Goal: Navigation & Orientation: Find specific page/section

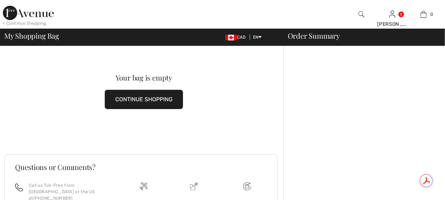
click at [13, 13] on img at bounding box center [28, 13] width 51 height 14
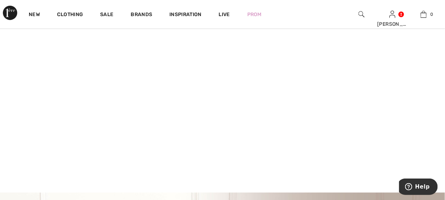
scroll to position [72, 0]
click at [106, 121] on video at bounding box center [222, 82] width 445 height 222
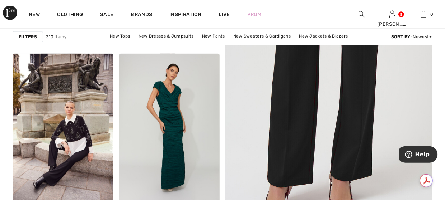
scroll to position [251, 0]
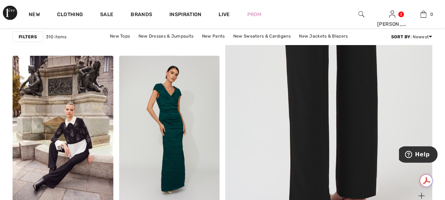
click at [327, 122] on img at bounding box center [328, 51] width 248 height 373
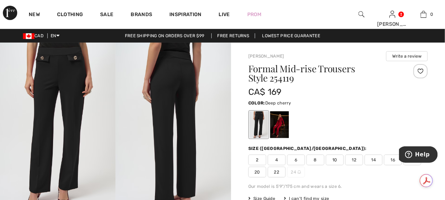
drag, startPoint x: 286, startPoint y: 123, endPoint x: 281, endPoint y: 122, distance: 5.2
click at [285, 123] on div at bounding box center [279, 125] width 19 height 27
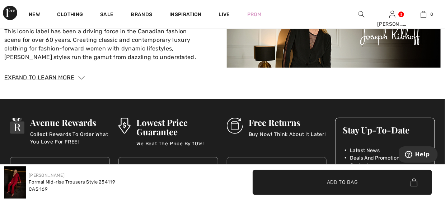
scroll to position [932, 0]
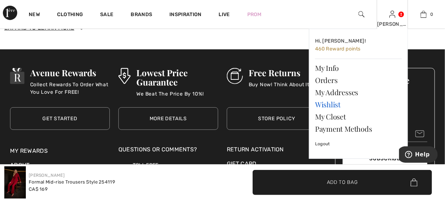
click at [336, 106] on link "Wishlist" at bounding box center [358, 105] width 87 height 12
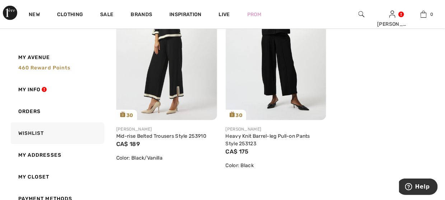
scroll to position [1040, 0]
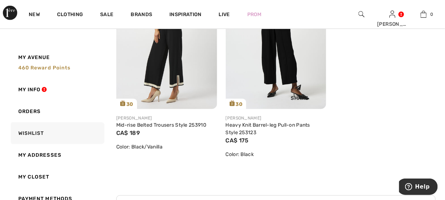
click at [288, 58] on img at bounding box center [276, 34] width 101 height 151
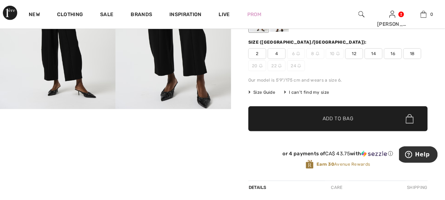
scroll to position [143, 0]
